Goal: Information Seeking & Learning: Learn about a topic

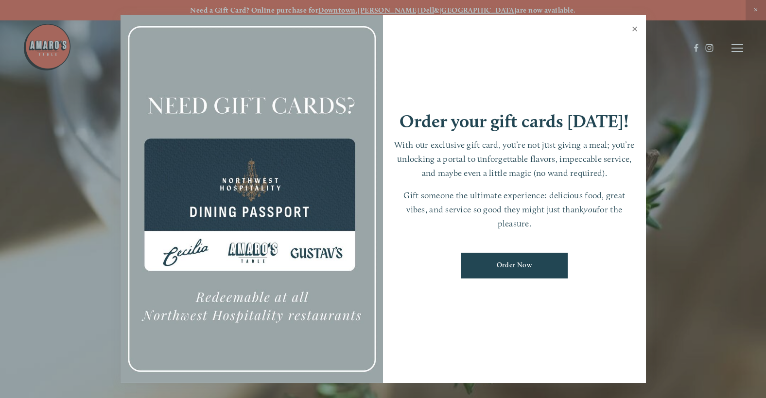
click at [629, 29] on link "Close" at bounding box center [635, 30] width 19 height 27
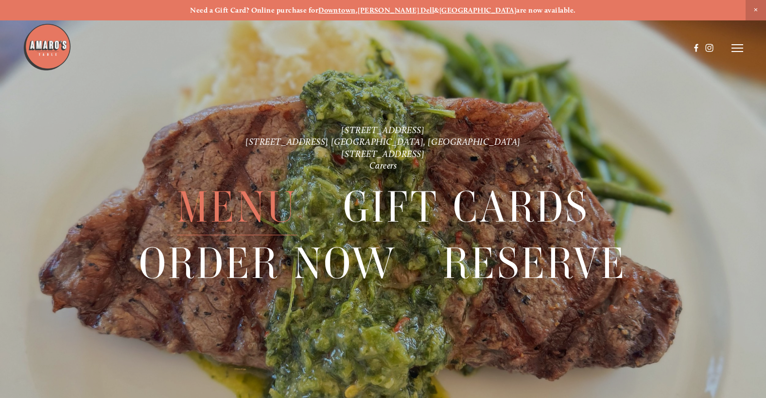
click at [252, 195] on span "Menu" at bounding box center [237, 208] width 121 height 56
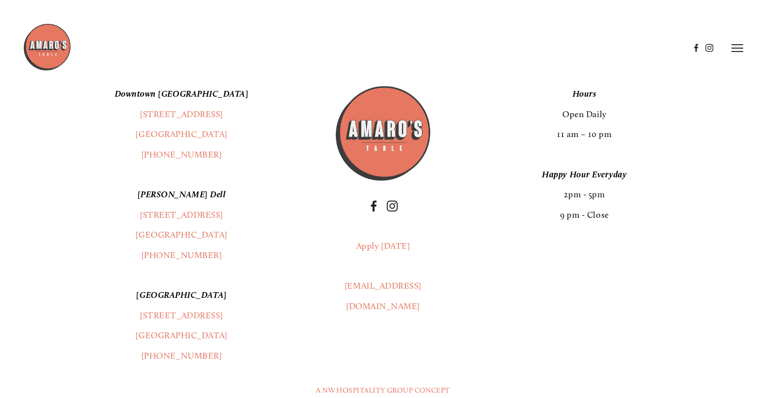
scroll to position [1702, 0]
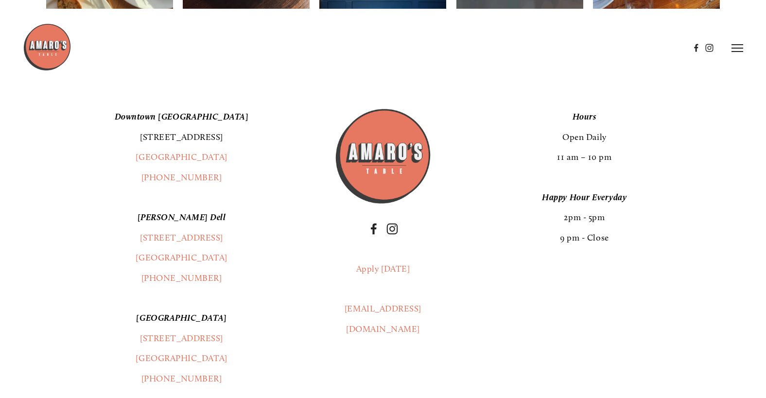
click at [170, 142] on link "[STREET_ADDRESS]" at bounding box center [181, 137] width 83 height 11
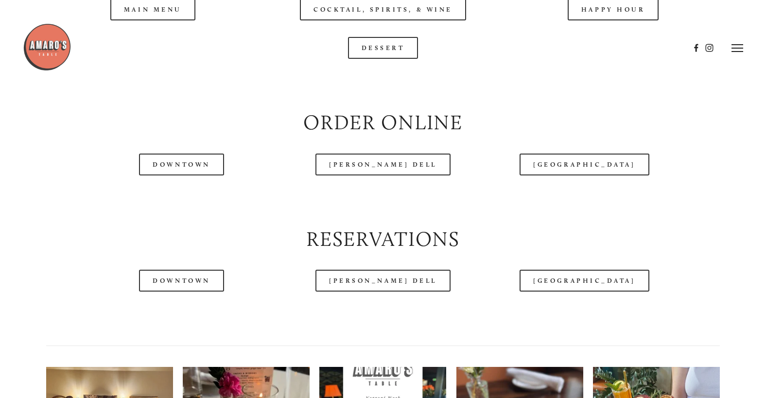
scroll to position [1070, 0]
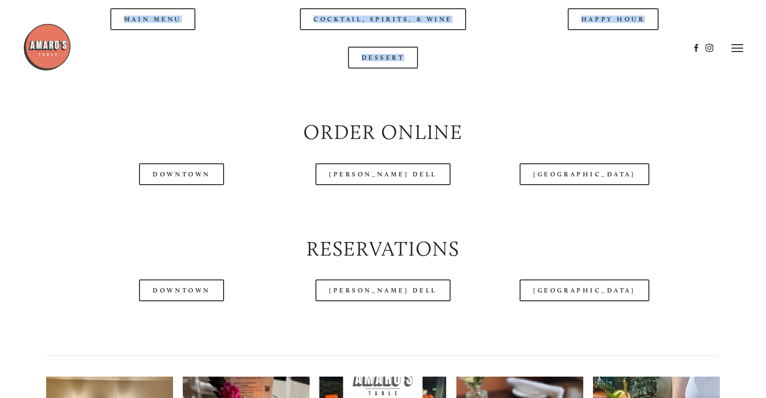
drag, startPoint x: 152, startPoint y: 72, endPoint x: 621, endPoint y: 145, distance: 474.9
click at [621, 145] on div "Menu Order Now Visit Gallery Reserve Careers Cart ( 0 ) Menu" at bounding box center [383, 40] width 766 height 2179
click at [597, 65] on div at bounding box center [356, 48] width 667 height 50
click at [596, 110] on div at bounding box center [383, 93] width 691 height 33
click at [607, 110] on div at bounding box center [383, 93] width 691 height 33
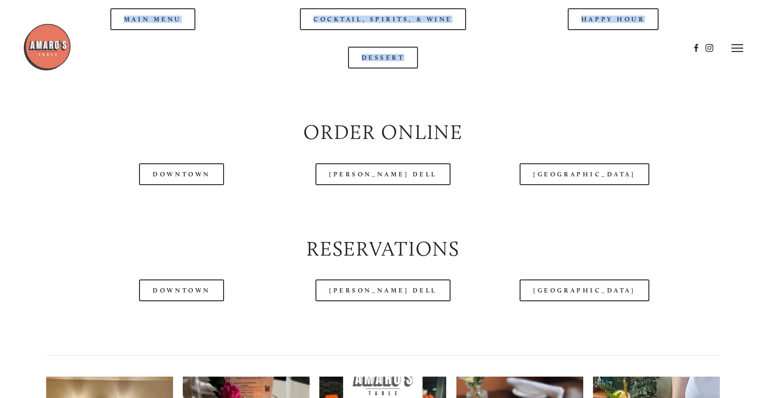
click at [497, 110] on div at bounding box center [383, 93] width 691 height 33
click at [599, 65] on div at bounding box center [356, 48] width 667 height 50
click at [623, 65] on div at bounding box center [356, 48] width 667 height 50
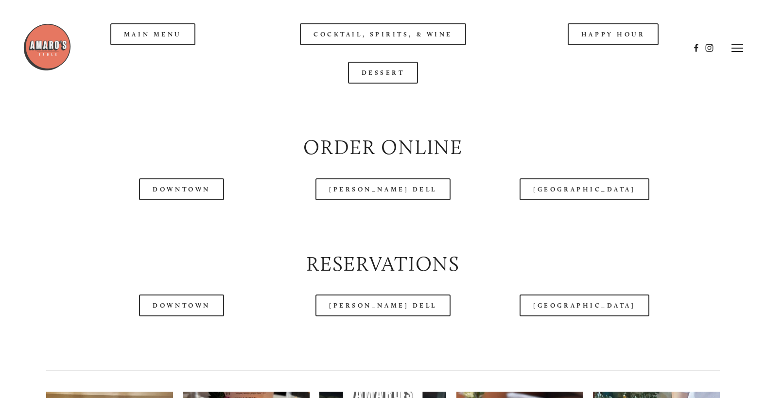
scroll to position [924, 0]
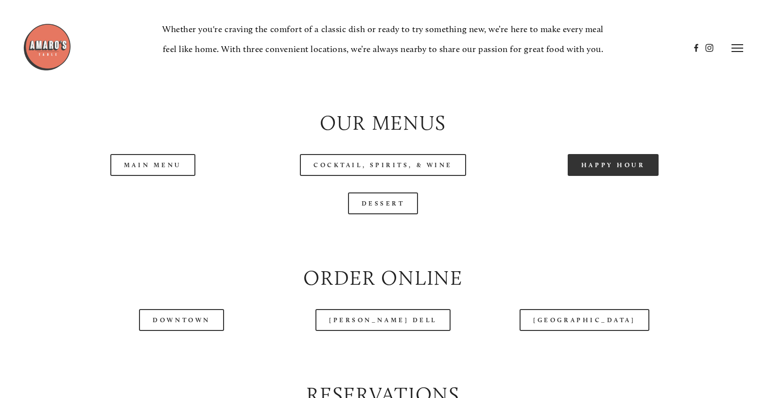
click at [616, 176] on link "Happy Hour" at bounding box center [613, 165] width 91 height 22
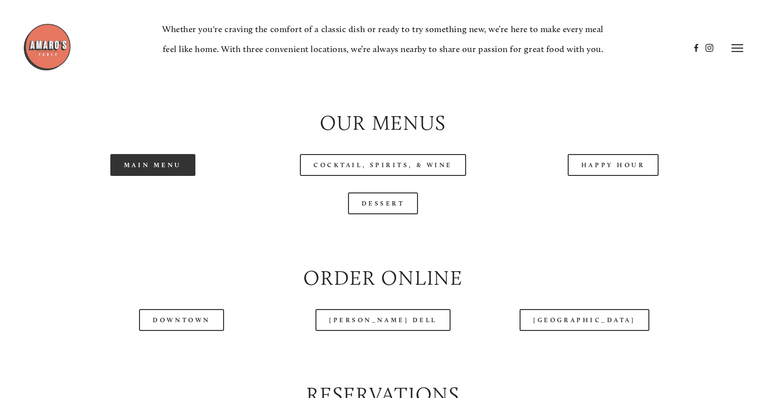
click at [158, 176] on link "Main Menu" at bounding box center [152, 165] width 85 height 22
